Goal: Complete application form

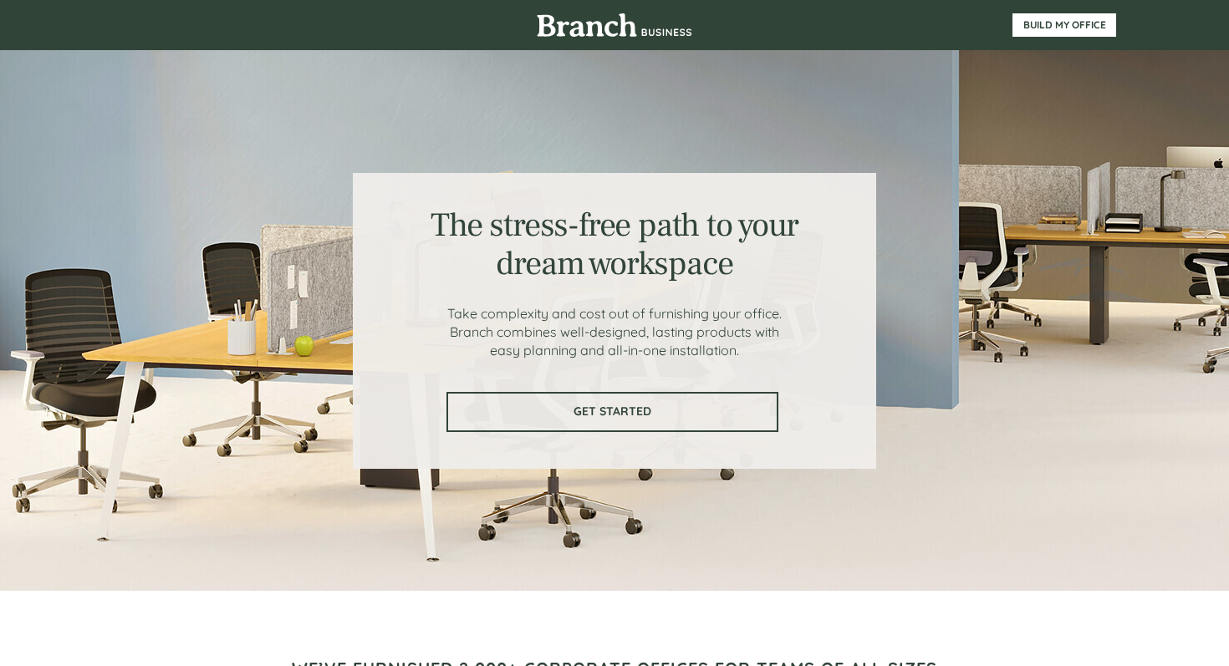
click at [619, 408] on span "GET STARTED" at bounding box center [612, 412] width 329 height 14
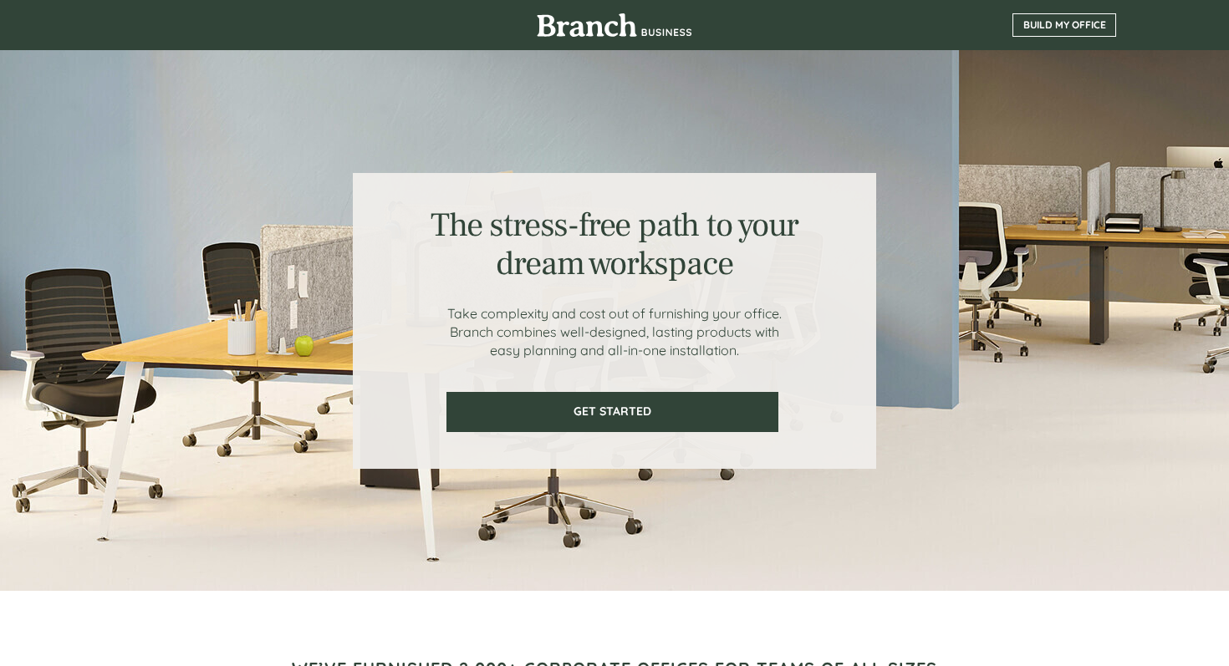
click at [1029, 23] on span "BUILD MY OFFICE" at bounding box center [1064, 25] width 102 height 12
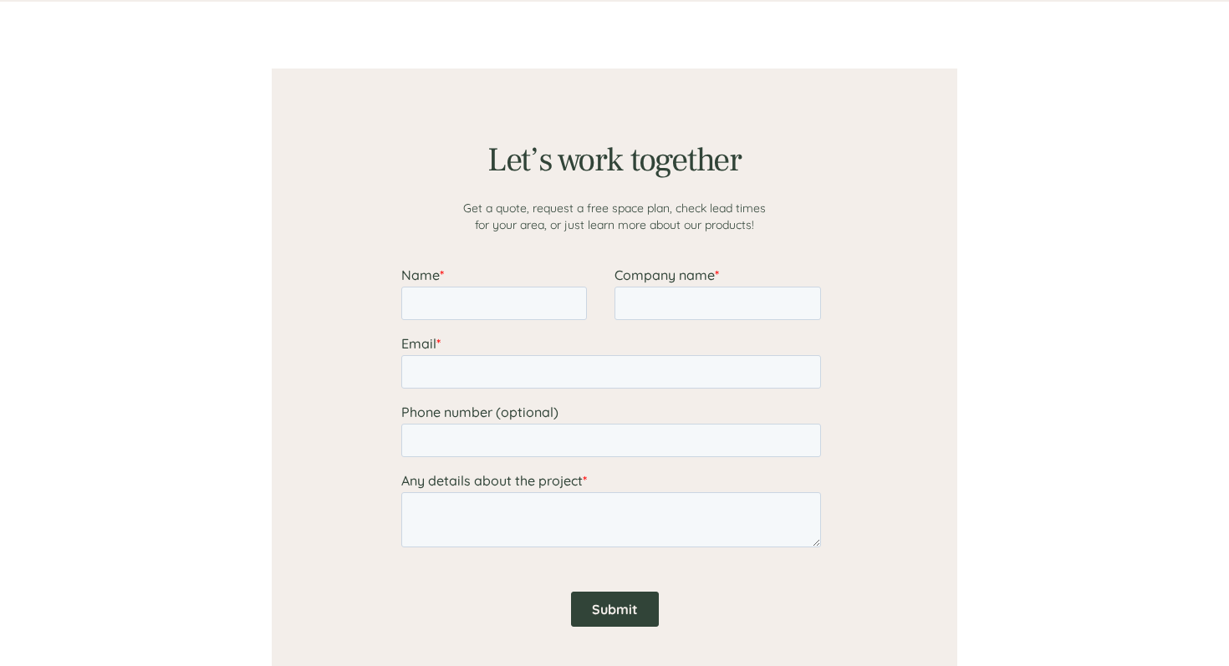
scroll to position [1298, 0]
click at [508, 309] on input "Name *" at bounding box center [494, 301] width 186 height 33
type input "[PERSON_NAME]"
click at [692, 315] on input "Company name *" at bounding box center [718, 301] width 207 height 33
type input "Particle Media Inc"
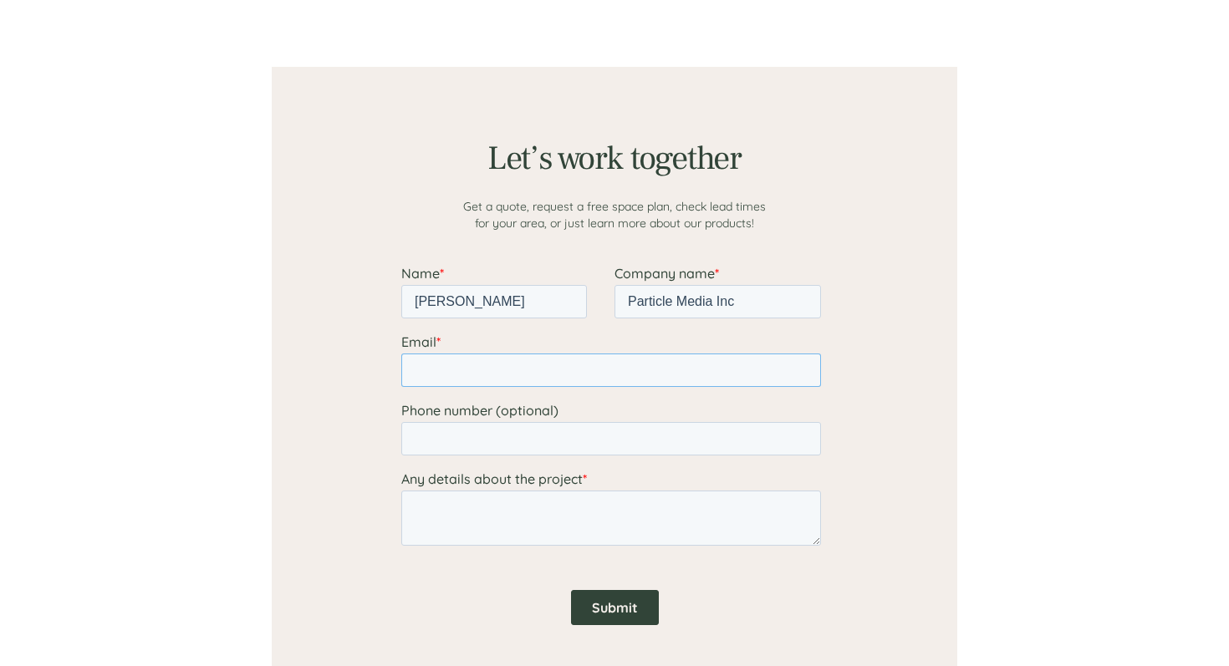
click at [595, 368] on input "Email *" at bounding box center [611, 370] width 420 height 33
type input "[PERSON_NAME][EMAIL_ADDRESS][DOMAIN_NAME]"
click at [486, 518] on textarea "Any details about the project *" at bounding box center [611, 518] width 420 height 55
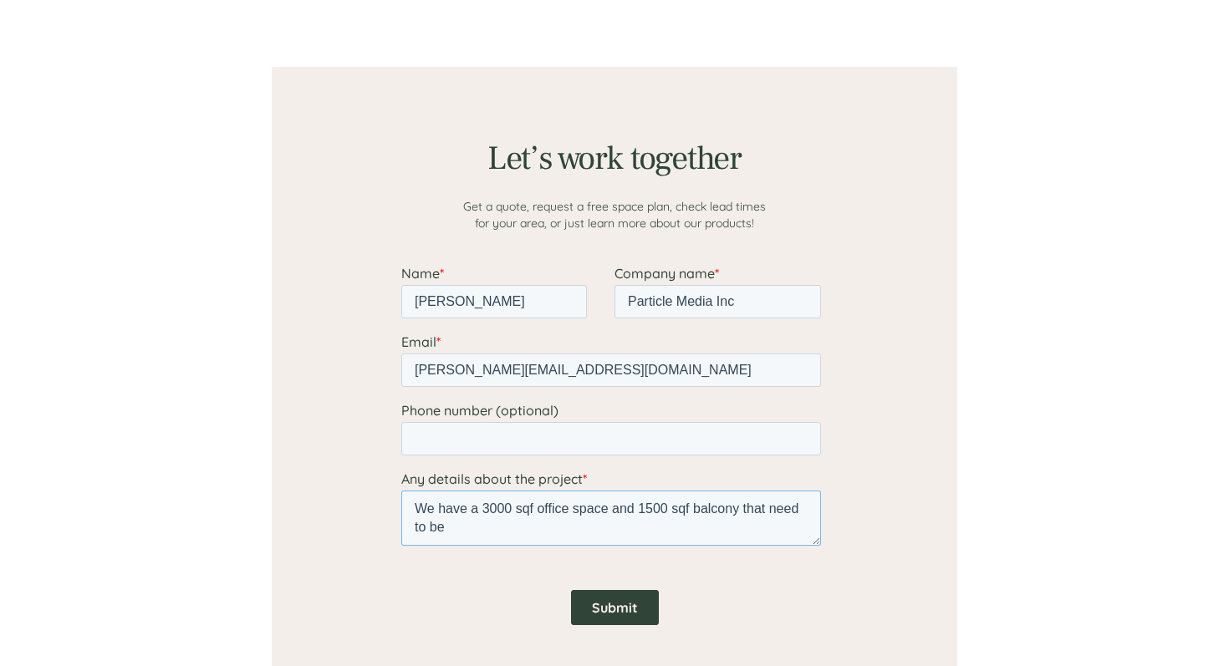
click at [518, 511] on textarea "We have a 3000 sqf office space and 1500 sqf balcony that need to be" at bounding box center [611, 518] width 420 height 55
click at [533, 513] on textarea "We have a 3000 sqf office space and 1500 sqf balcony that need to be" at bounding box center [611, 518] width 420 height 55
click at [529, 512] on textarea "We have a 3000 sqf office space and 1500 sqf balcony that need to be" at bounding box center [611, 518] width 420 height 55
click at [523, 526] on textarea "We have a 3000 sqf office space and 1500 sqf balcony that need to be" at bounding box center [611, 518] width 420 height 55
click at [688, 528] on textarea "We have a 3000 sqf office space and 1500 sqf balcony that need to be" at bounding box center [611, 518] width 420 height 55
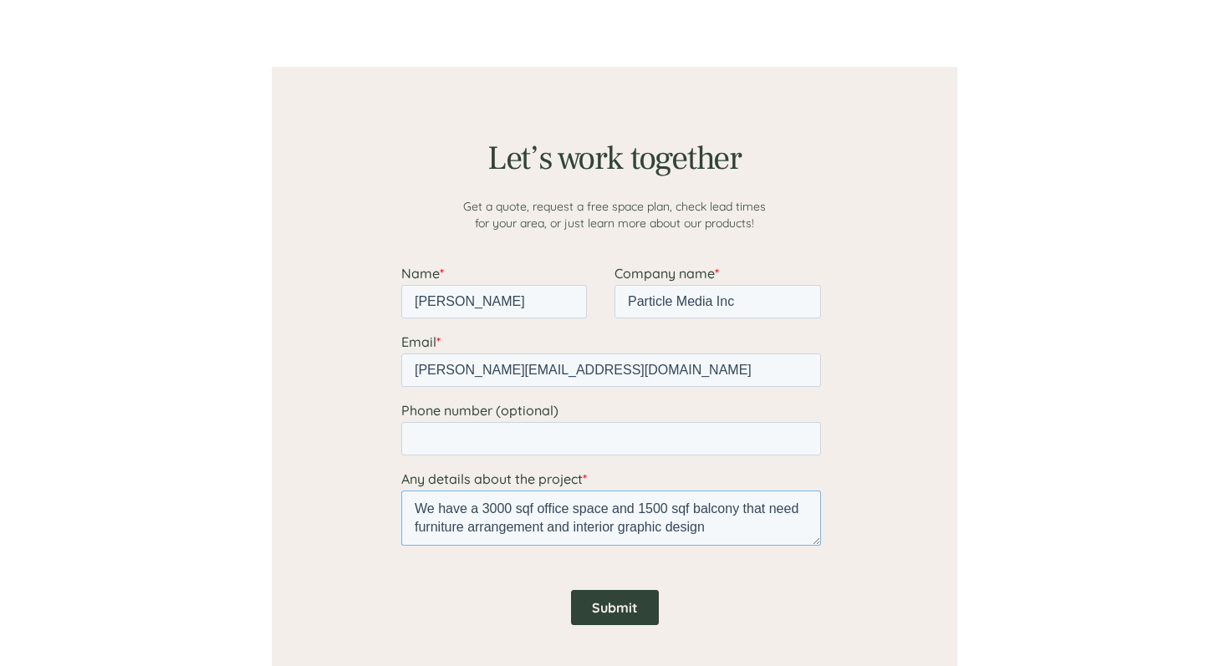
click at [742, 508] on textarea "We have a 3000 sqf office space and 1500 sqf balcony that need furniture arrang…" at bounding box center [611, 518] width 420 height 55
click at [613, 511] on textarea "We have a 3000 sqf office space and 1500 sqf balcony that need furniture arrang…" at bounding box center [611, 518] width 420 height 55
click at [479, 510] on textarea "We have a 3000 sqf office space and 1500 sqf balcony that need furniture arrang…" at bounding box center [611, 518] width 420 height 55
click at [746, 508] on textarea "We have a 3000 sqf office space and 1500 sqf balcony that need furniture arrang…" at bounding box center [611, 518] width 420 height 55
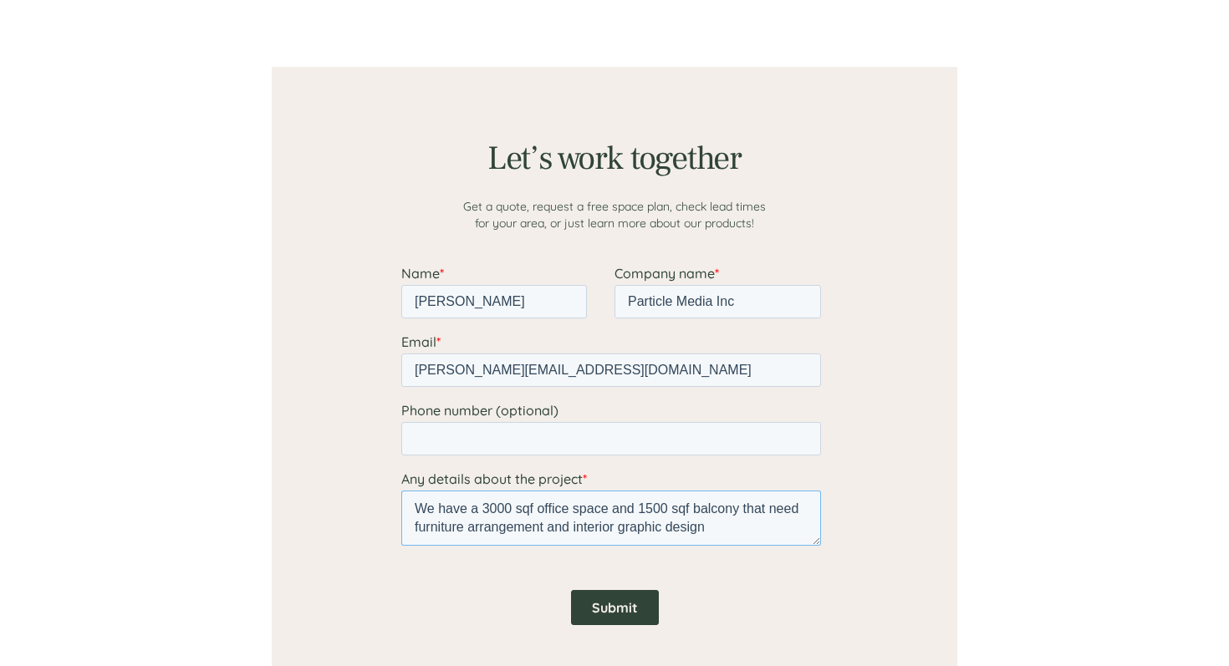
click at [757, 526] on textarea "We have a 3000 sqf office space and 1500 sqf balcony that need furniture arrang…" at bounding box center [611, 518] width 420 height 55
type textarea "We have a 3000 sqf office space and 1500 sqf balcony that need furniture arrang…"
click at [614, 608] on input "Submit" at bounding box center [615, 607] width 88 height 35
